Goal: Task Accomplishment & Management: Manage account settings

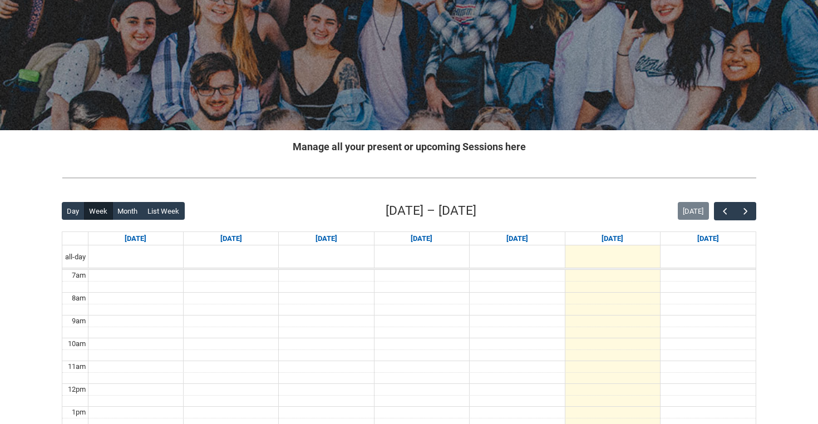
scroll to position [100, 0]
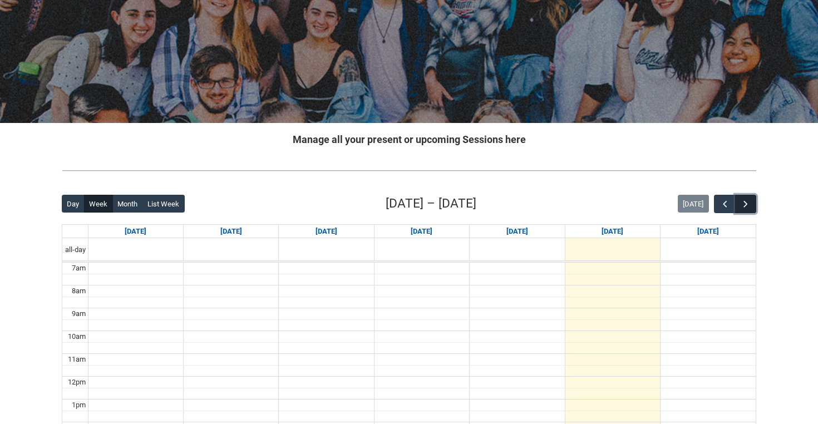
click at [750, 205] on span "button" at bounding box center [745, 204] width 11 height 11
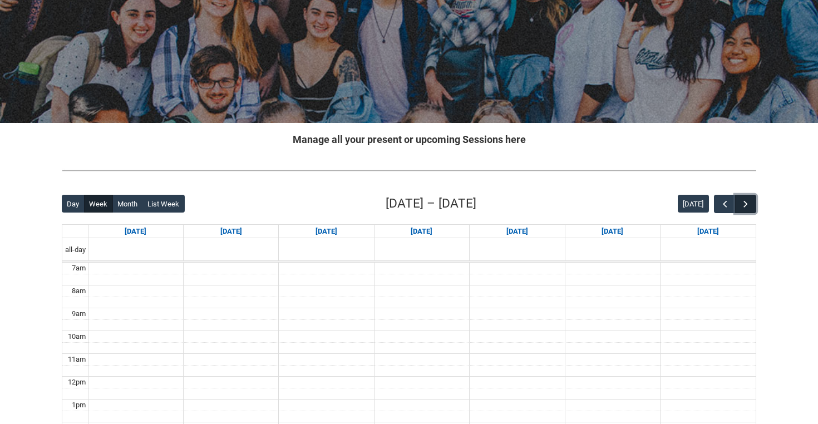
click at [750, 205] on span "button" at bounding box center [745, 204] width 11 height 11
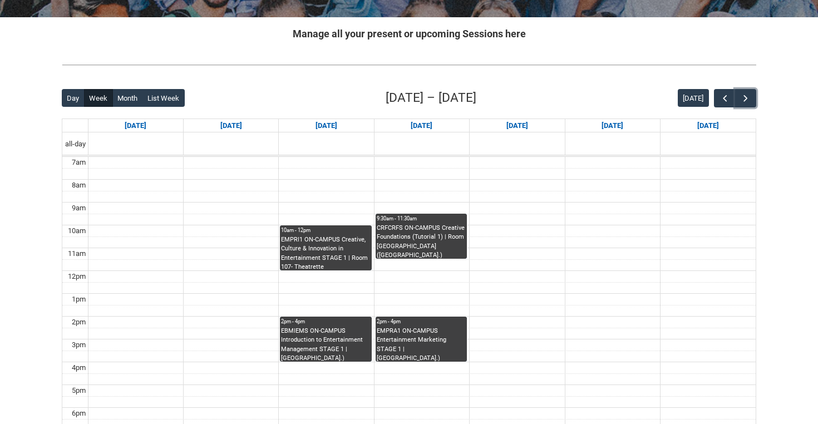
scroll to position [217, 0]
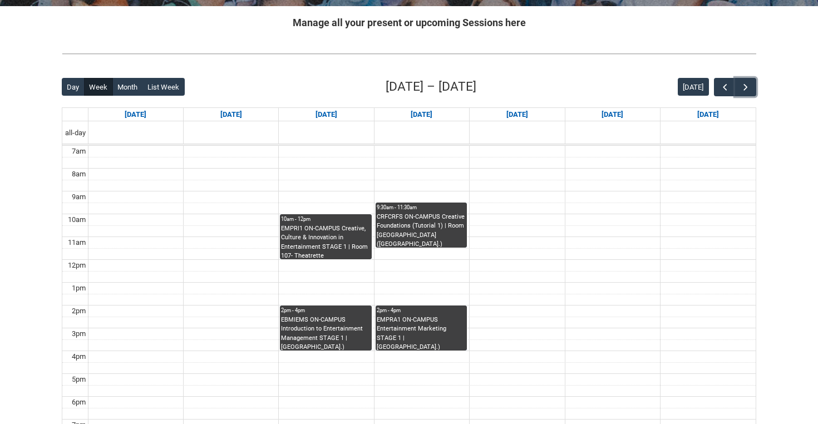
click at [319, 242] on div "EMPRI1 ON-CAMPUS Creative, Culture & Innovation in Entertainment STAGE 1 | Room…" at bounding box center [325, 241] width 89 height 35
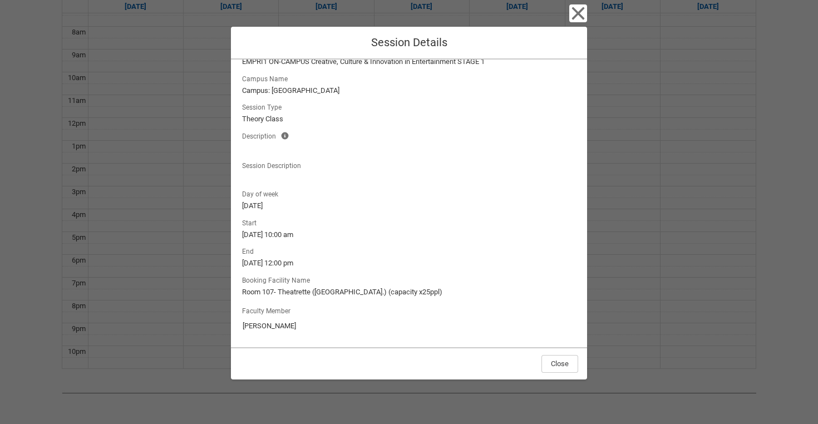
scroll to position [0, 0]
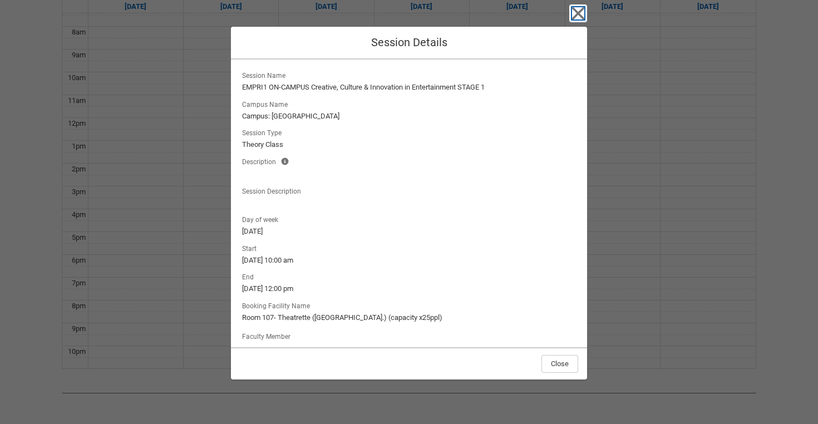
click at [580, 13] on icon "button" at bounding box center [578, 13] width 13 height 13
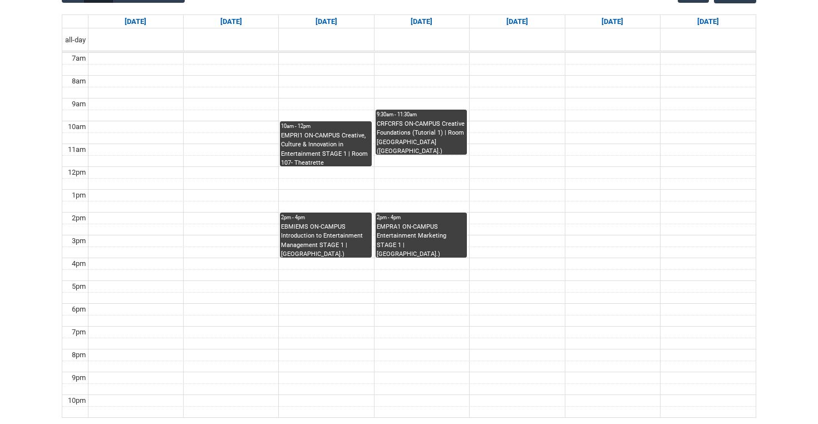
scroll to position [293, 0]
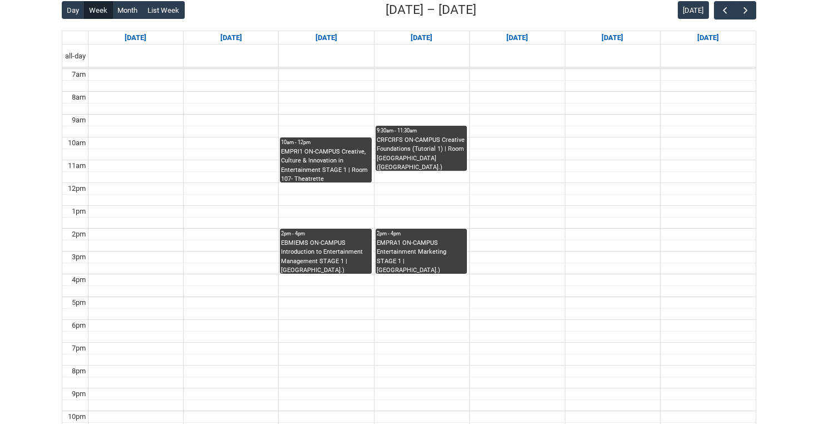
click at [327, 250] on div "EBMIEMS ON-CAMPUS Introduction to Entertainment Management STAGE 1 | Room 101 (…" at bounding box center [325, 256] width 89 height 35
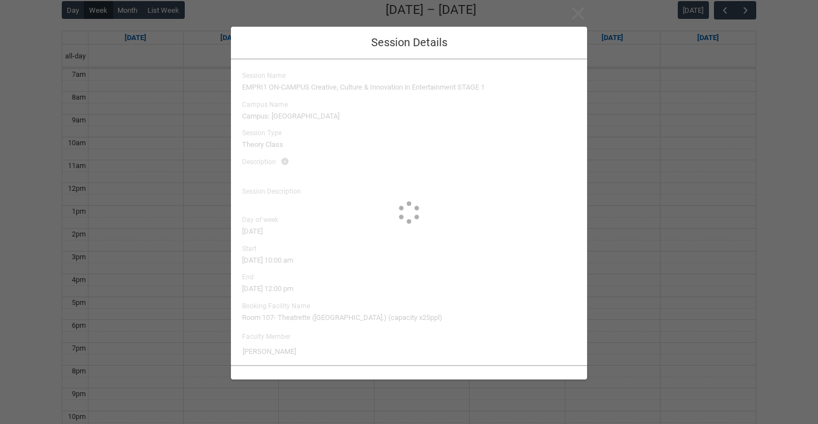
type input "Christine Vincent"
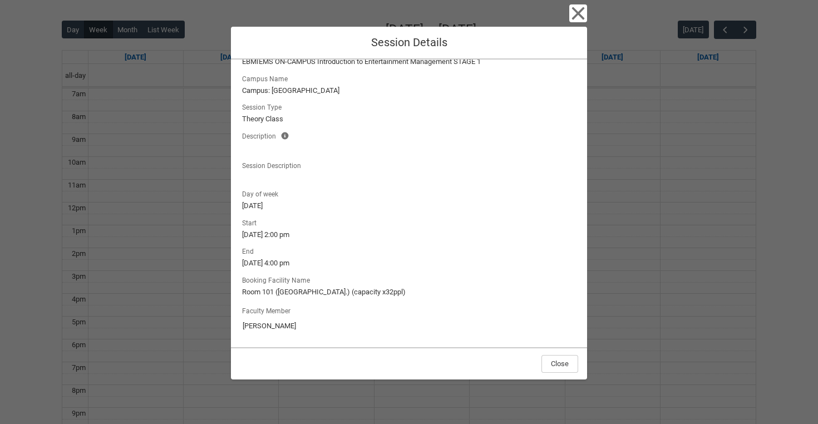
scroll to position [0, 0]
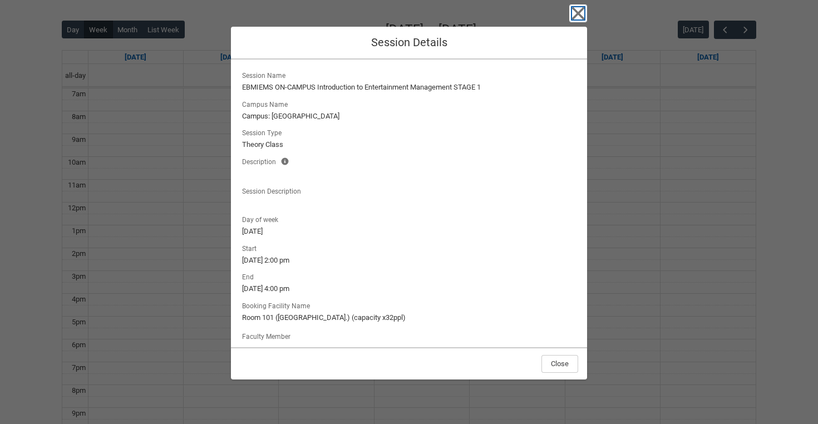
click at [577, 13] on icon "button" at bounding box center [578, 13] width 13 height 13
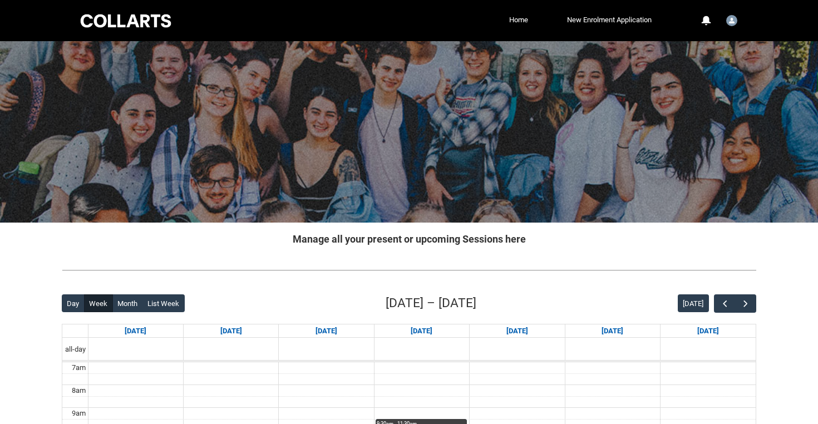
click at [115, 16] on div at bounding box center [125, 20] width 95 height 17
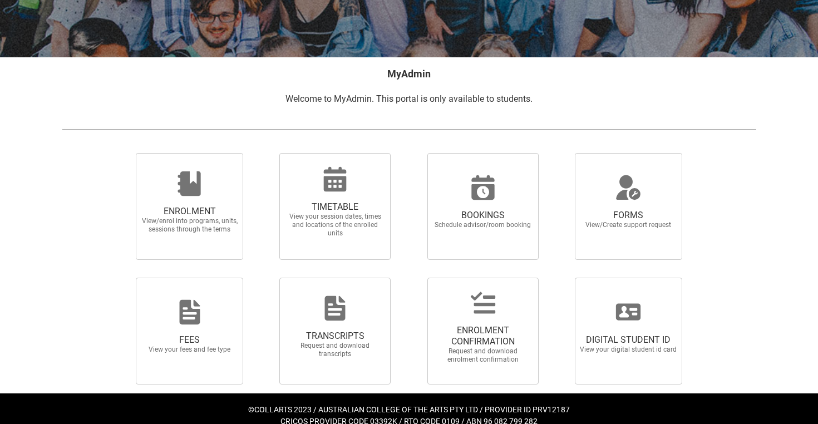
scroll to position [180, 0]
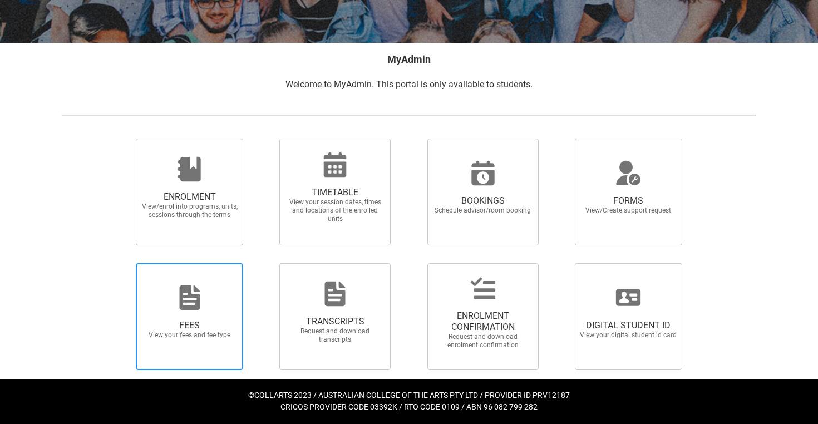
click at [176, 342] on span "FEES View your fees and fee type" at bounding box center [189, 329] width 107 height 37
click at [122, 263] on input "FEES View your fees and fee type" at bounding box center [122, 263] width 1 height 1
radio input "true"
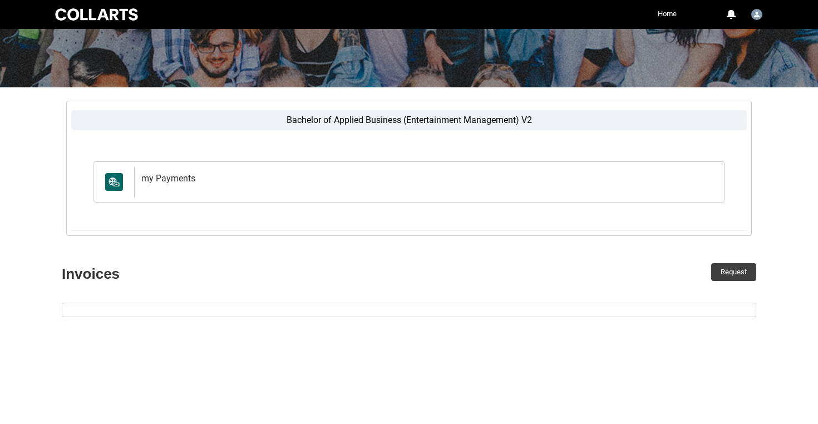
scroll to position [102, 0]
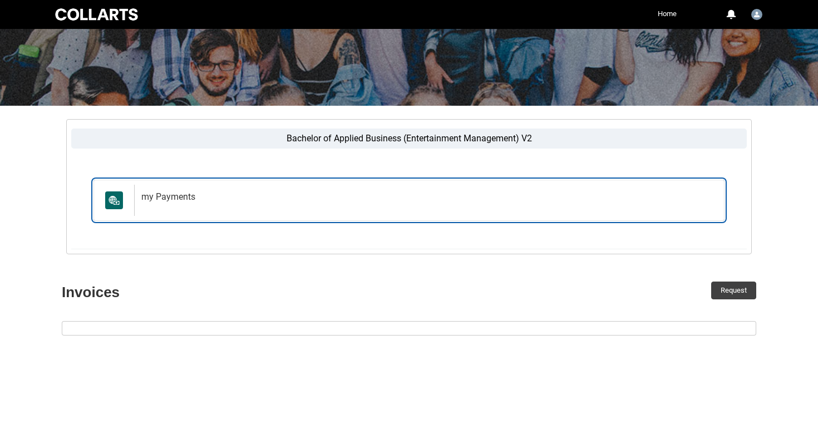
click at [199, 192] on h2 "my Payments" at bounding box center [427, 197] width 572 height 11
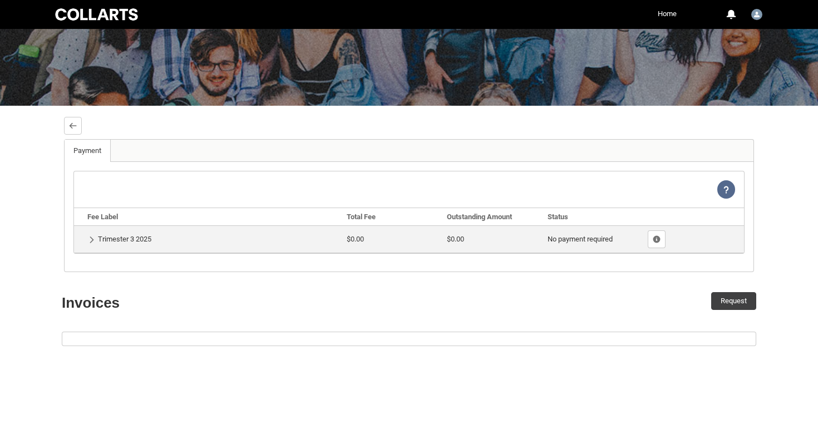
scroll to position [60, 0]
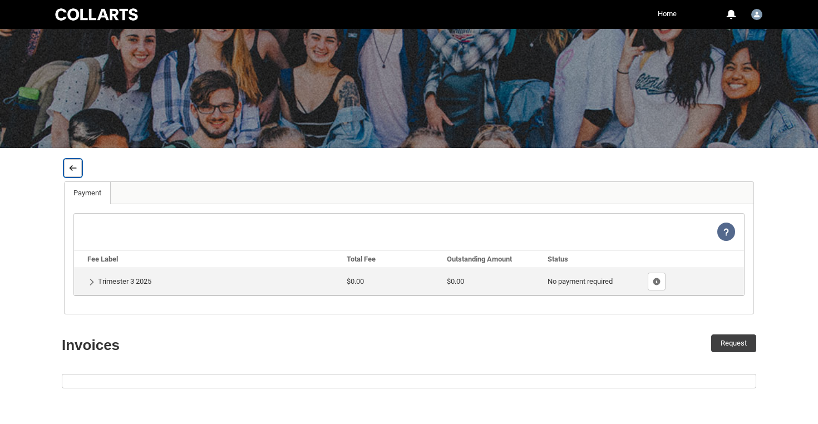
click at [80, 173] on button "Back" at bounding box center [73, 168] width 18 height 18
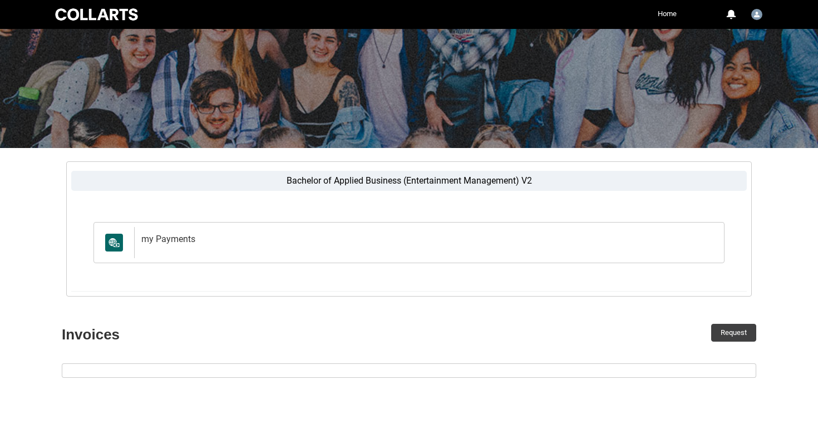
click at [80, 173] on label "Bachelor of Applied Business (Entertainment Management) V2" at bounding box center [409, 181] width 676 height 20
click at [0, 0] on input "Bachelor of Applied Business (Entertainment Management) V2" at bounding box center [0, 0] width 0 height 0
click at [60, 13] on div at bounding box center [96, 15] width 87 height 16
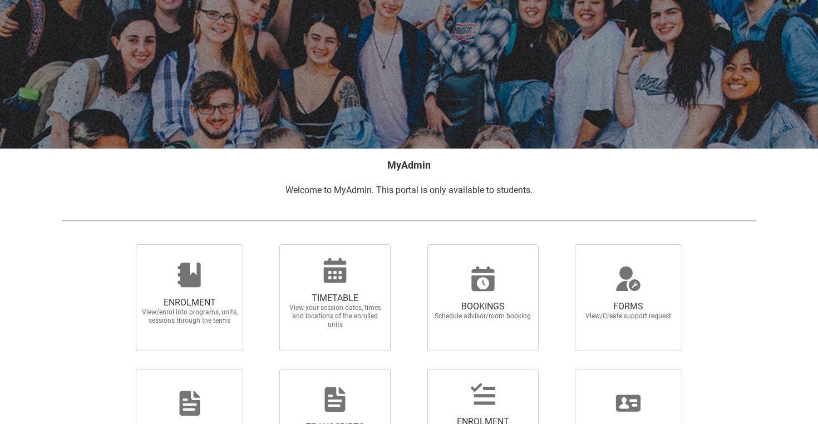
scroll to position [180, 0]
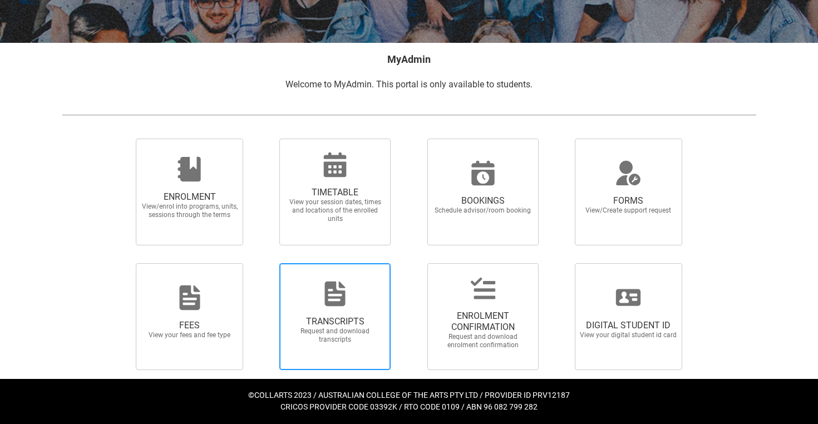
click at [378, 313] on span "TRANSCRIPTS Request and download transcripts" at bounding box center [335, 330] width 107 height 46
click at [266, 263] on input "TRANSCRIPTS Request and download transcripts" at bounding box center [265, 263] width 1 height 1
radio input "true"
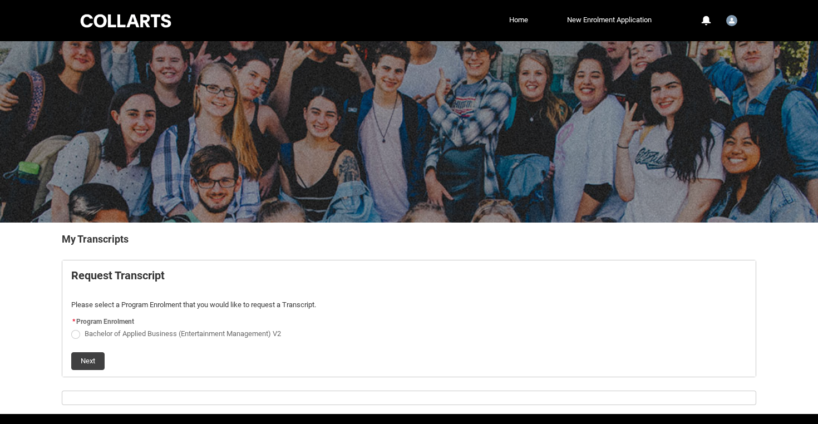
scroll to position [35, 0]
